Goal: Information Seeking & Learning: Compare options

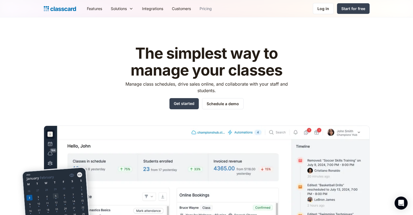
click at [215, 9] on link "Pricing" at bounding box center [205, 8] width 21 height 12
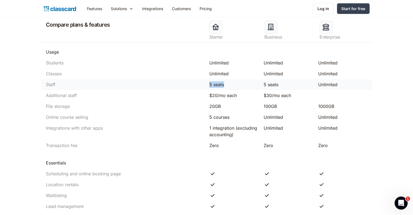
drag, startPoint x: 212, startPoint y: 84, endPoint x: 253, endPoint y: 83, distance: 41.3
click at [249, 83] on div "5 seats" at bounding box center [234, 84] width 55 height 7
drag, startPoint x: 277, startPoint y: 85, endPoint x: 205, endPoint y: 87, distance: 72.5
click at [205, 87] on div "Staff 5 seats 5 seats Unlimited" at bounding box center [206, 84] width 331 height 11
click at [207, 85] on div "5 seats" at bounding box center [234, 84] width 55 height 7
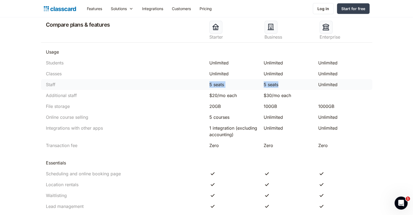
click at [213, 85] on div "5 seats" at bounding box center [233, 84] width 49 height 7
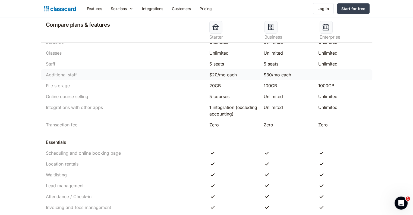
scroll to position [299, 0]
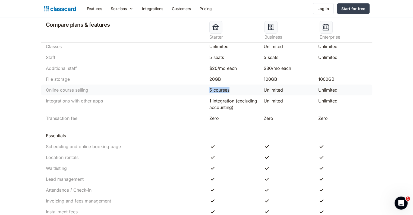
drag, startPoint x: 201, startPoint y: 88, endPoint x: 235, endPoint y: 90, distance: 33.7
click at [235, 90] on div "Online course selling 5 courses Unlimited Unlimited" at bounding box center [206, 89] width 331 height 11
click at [229, 88] on div "5 courses" at bounding box center [233, 90] width 49 height 7
drag, startPoint x: 232, startPoint y: 89, endPoint x: 199, endPoint y: 91, distance: 33.2
click at [199, 91] on div "Online course selling 5 courses Unlimited Unlimited" at bounding box center [206, 89] width 331 height 11
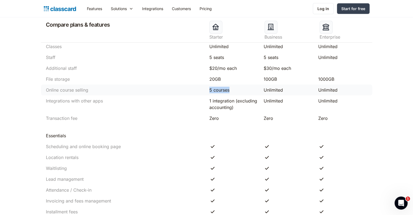
click at [240, 89] on div "5 courses" at bounding box center [233, 90] width 49 height 7
click at [227, 90] on div "5 courses" at bounding box center [233, 90] width 49 height 7
click at [213, 89] on div "5 courses" at bounding box center [233, 90] width 49 height 7
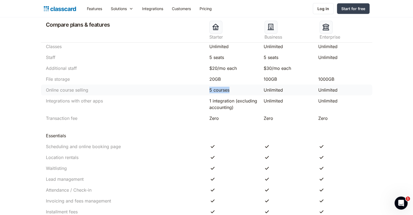
drag, startPoint x: 207, startPoint y: 90, endPoint x: 235, endPoint y: 91, distance: 28.3
click at [235, 91] on div "5 courses" at bounding box center [234, 90] width 55 height 7
click at [220, 89] on div "5 courses" at bounding box center [233, 90] width 49 height 7
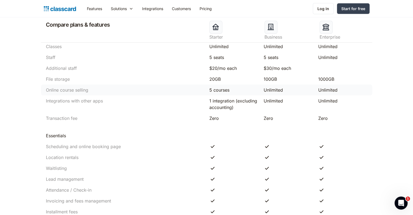
click at [92, 89] on div "Online course selling" at bounding box center [124, 90] width 163 height 7
drag, startPoint x: 47, startPoint y: 88, endPoint x: 105, endPoint y: 89, distance: 58.1
click at [105, 89] on div "Online course selling" at bounding box center [124, 90] width 163 height 7
click at [104, 89] on div "Online course selling" at bounding box center [124, 90] width 163 height 7
drag, startPoint x: 211, startPoint y: 89, endPoint x: 197, endPoint y: 88, distance: 14.4
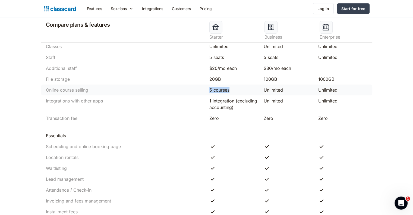
click at [197, 88] on div "Online course selling 5 courses Unlimited Unlimited" at bounding box center [206, 89] width 331 height 11
click at [220, 90] on div "5 courses" at bounding box center [233, 90] width 49 height 7
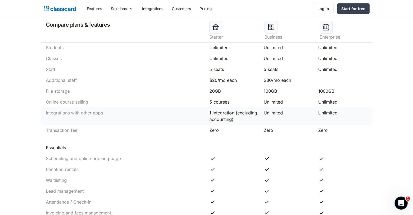
scroll to position [271, 0]
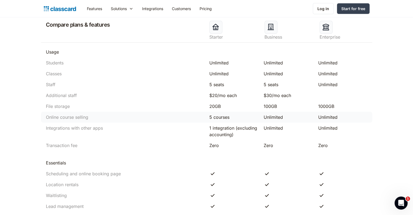
click at [201, 117] on div "Online course selling" at bounding box center [124, 117] width 163 height 7
drag, startPoint x: 207, startPoint y: 93, endPoint x: 247, endPoint y: 91, distance: 39.4
click at [247, 91] on div "Additional staff $20/mo each $30/mo each" at bounding box center [206, 95] width 331 height 11
click at [229, 95] on div "$20/mo each" at bounding box center [233, 95] width 49 height 7
drag, startPoint x: 199, startPoint y: 109, endPoint x: 256, endPoint y: 93, distance: 59.1
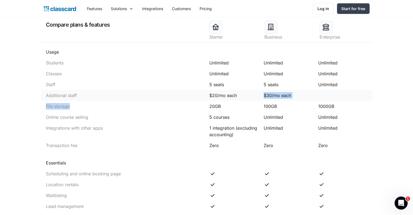
click at [325, 103] on div "1000GB" at bounding box center [342, 106] width 49 height 7
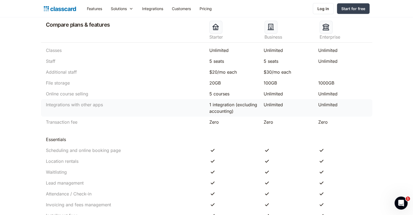
scroll to position [299, 0]
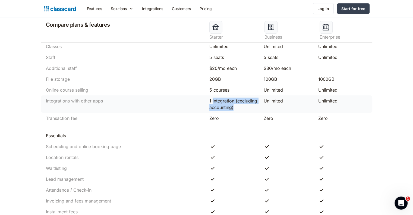
drag, startPoint x: 236, startPoint y: 107, endPoint x: 206, endPoint y: 100, distance: 31.2
click at [211, 100] on div "1 integration (excluding accounting)" at bounding box center [233, 103] width 49 height 13
drag, startPoint x: 203, startPoint y: 100, endPoint x: 211, endPoint y: 101, distance: 8.1
click at [203, 101] on div "Integrations with other apps" at bounding box center [124, 100] width 163 height 7
drag, startPoint x: 210, startPoint y: 100, endPoint x: 247, endPoint y: 112, distance: 39.2
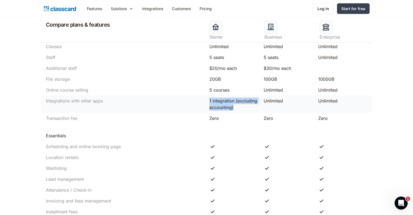
click at [247, 112] on div "Integrations with other apps 1 integration (excluding accounting) Unlimited Unl…" at bounding box center [206, 103] width 331 height 17
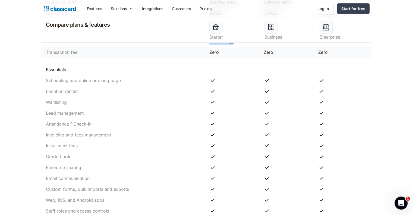
scroll to position [326, 0]
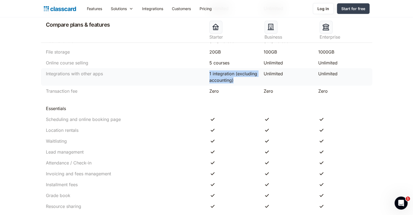
click at [232, 74] on div "1 integration (excluding accounting)" at bounding box center [233, 76] width 49 height 13
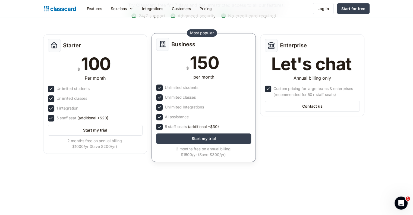
scroll to position [54, 0]
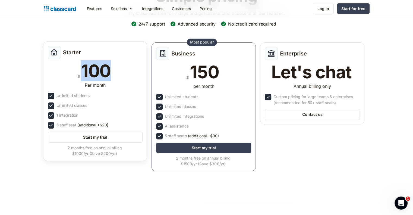
drag, startPoint x: 82, startPoint y: 72, endPoint x: 147, endPoint y: 72, distance: 64.6
click at [147, 72] on div "Starter $ 100 Per month Unlimited students Unlimited classes 1 integration 5 st…" at bounding box center [95, 100] width 104 height 119
click at [99, 69] on div "100" at bounding box center [96, 70] width 30 height 17
drag, startPoint x: 84, startPoint y: 71, endPoint x: 121, endPoint y: 72, distance: 36.4
click at [121, 72] on div "$ 100" at bounding box center [95, 70] width 95 height 17
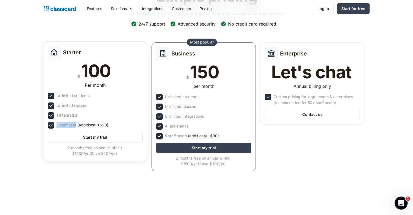
drag, startPoint x: 58, startPoint y: 125, endPoint x: 77, endPoint y: 125, distance: 19.3
click at [77, 125] on div "5 staff seat (additional +$20)" at bounding box center [95, 125] width 95 height 7
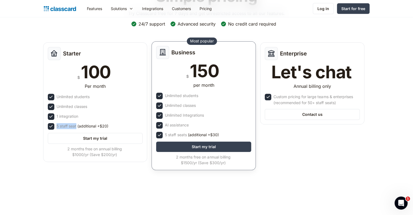
drag, startPoint x: 222, startPoint y: 132, endPoint x: 216, endPoint y: 134, distance: 6.7
click at [209, 135] on div "5 staff seats (additional +$30)" at bounding box center [203, 135] width 95 height 7
click at [226, 133] on div "5 staff seats (additional +$30)" at bounding box center [203, 135] width 95 height 7
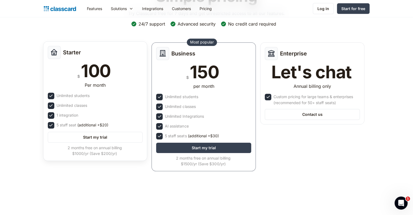
drag, startPoint x: 99, startPoint y: 125, endPoint x: 112, endPoint y: 125, distance: 13.0
click at [112, 125] on div "5 staff seat (additional +$20)" at bounding box center [95, 125] width 95 height 7
click at [113, 123] on div "5 staff seat (additional +$20)" at bounding box center [95, 125] width 95 height 7
drag, startPoint x: 62, startPoint y: 48, endPoint x: 91, endPoint y: 51, distance: 28.9
click at [92, 51] on div "Starter" at bounding box center [95, 52] width 95 height 13
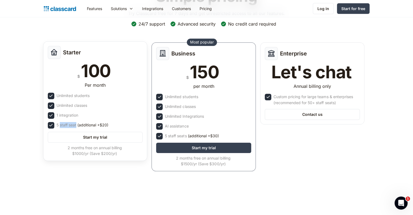
drag, startPoint x: 60, startPoint y: 122, endPoint x: 111, endPoint y: 121, distance: 51.3
click at [111, 121] on div "Starter $ 100 Per month Unlimited students Unlimited classes 1 integration 5 st…" at bounding box center [95, 100] width 104 height 119
click at [72, 125] on div "5 staff seat (additional +$20)" at bounding box center [82, 125] width 52 height 6
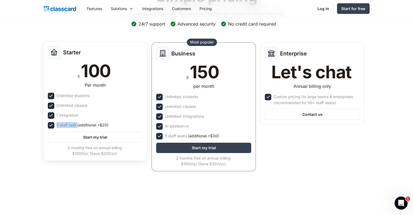
drag, startPoint x: 100, startPoint y: 123, endPoint x: 113, endPoint y: 122, distance: 13.6
click at [113, 122] on div "5 staff seat (additional +$20)" at bounding box center [95, 125] width 95 height 7
click at [106, 123] on span "(additional +$20)" at bounding box center [92, 125] width 31 height 6
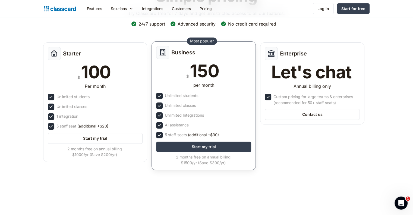
drag, startPoint x: 210, startPoint y: 134, endPoint x: 223, endPoint y: 134, distance: 13.0
click at [223, 134] on div "5 staff seats (additional +$30)" at bounding box center [203, 135] width 95 height 7
drag, startPoint x: 164, startPoint y: 134, endPoint x: 176, endPoint y: 135, distance: 11.4
click at [177, 135] on div "5 staff seats (additional +$30)" at bounding box center [203, 135] width 95 height 7
drag, startPoint x: 194, startPoint y: 71, endPoint x: 218, endPoint y: 74, distance: 24.3
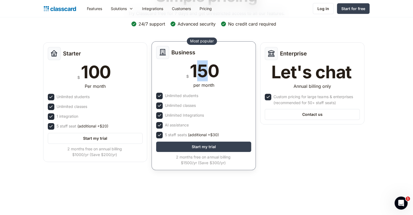
click at [218, 74] on div "150" at bounding box center [204, 70] width 29 height 17
click at [217, 79] on div "150" at bounding box center [204, 70] width 29 height 17
click at [211, 135] on span "(additional +$30)" at bounding box center [203, 135] width 31 height 6
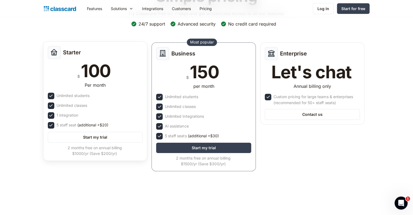
click at [144, 106] on div "Starter $ 100 Per month Unlimited students Unlimited classes 1 integration 5 st…" at bounding box center [95, 100] width 104 height 119
drag, startPoint x: 83, startPoint y: 72, endPoint x: 123, endPoint y: 75, distance: 40.3
click at [123, 75] on div "$ 100" at bounding box center [95, 70] width 95 height 17
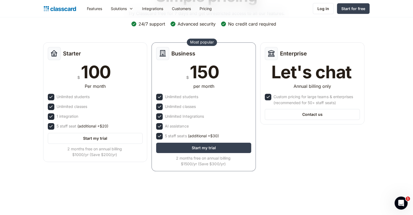
click at [258, 41] on div "Business $ 150 per month Unlimited students Unlimited classes Unlimited Integra…" at bounding box center [203, 108] width 109 height 136
click at [144, 40] on div "Simple pricing Try Classcard free for 7 days and get unrestricted access to all…" at bounding box center [207, 79] width 326 height 194
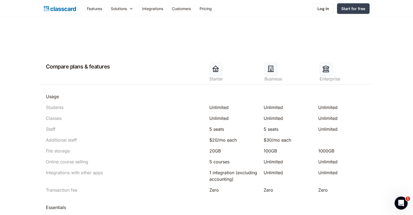
scroll to position [271, 0]
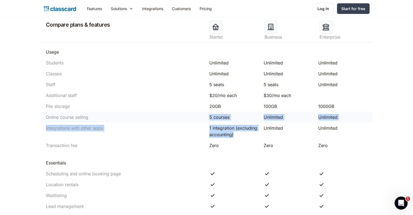
drag, startPoint x: 233, startPoint y: 133, endPoint x: 192, endPoint y: 121, distance: 43.2
click at [156, 11] on link "Integrations" at bounding box center [153, 8] width 30 height 12
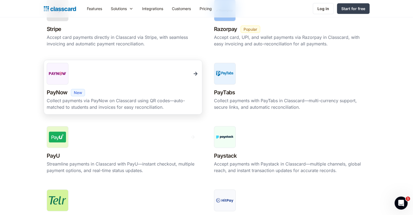
scroll to position [109, 0]
